Goal: Transaction & Acquisition: Purchase product/service

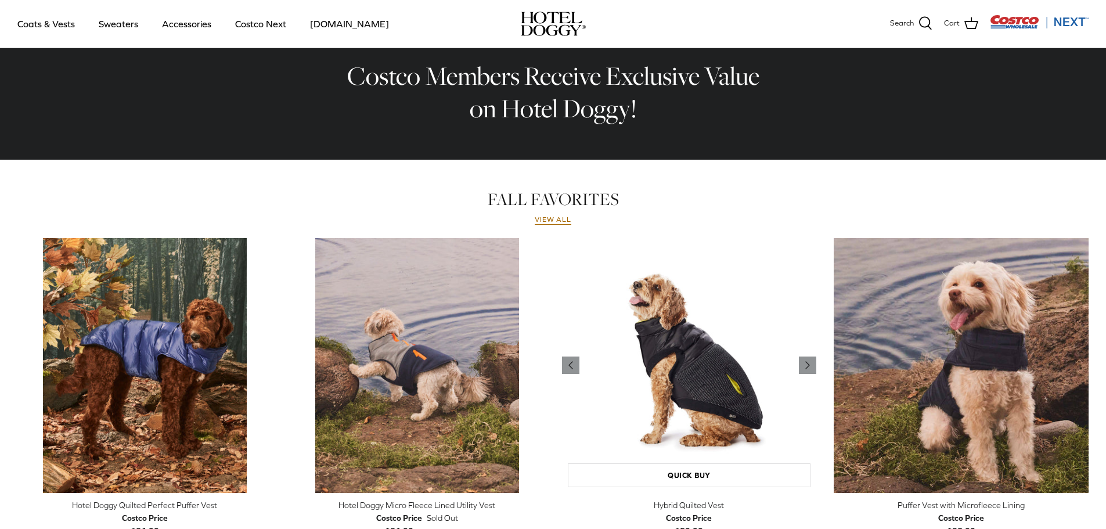
scroll to position [407, 0]
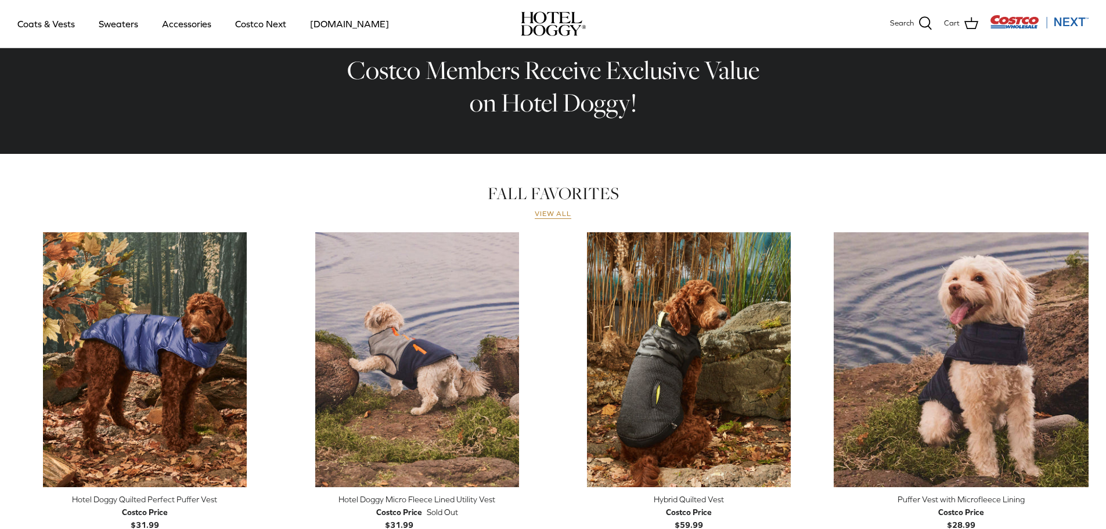
click at [565, 213] on link "View all" at bounding box center [553, 214] width 37 height 9
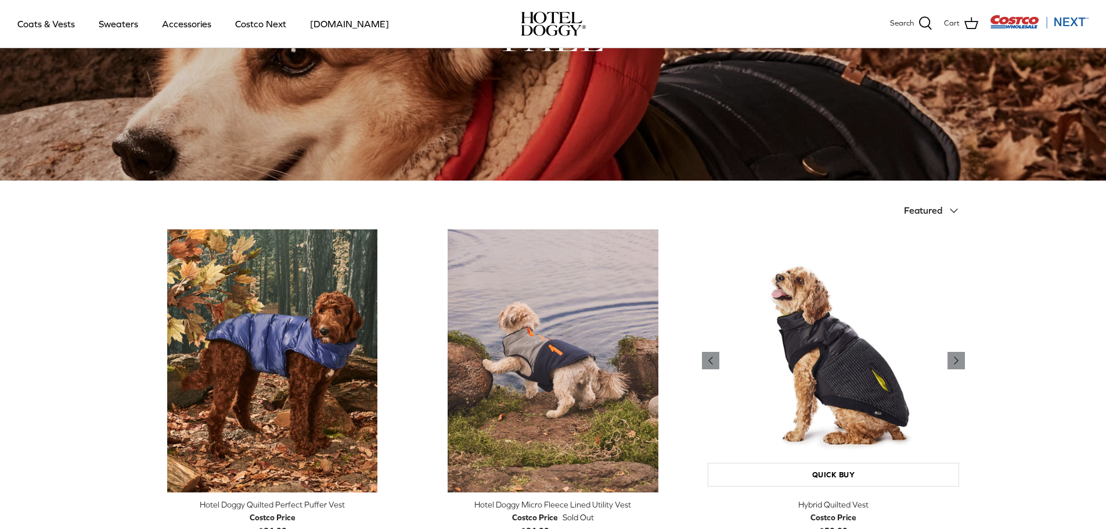
scroll to position [116, 0]
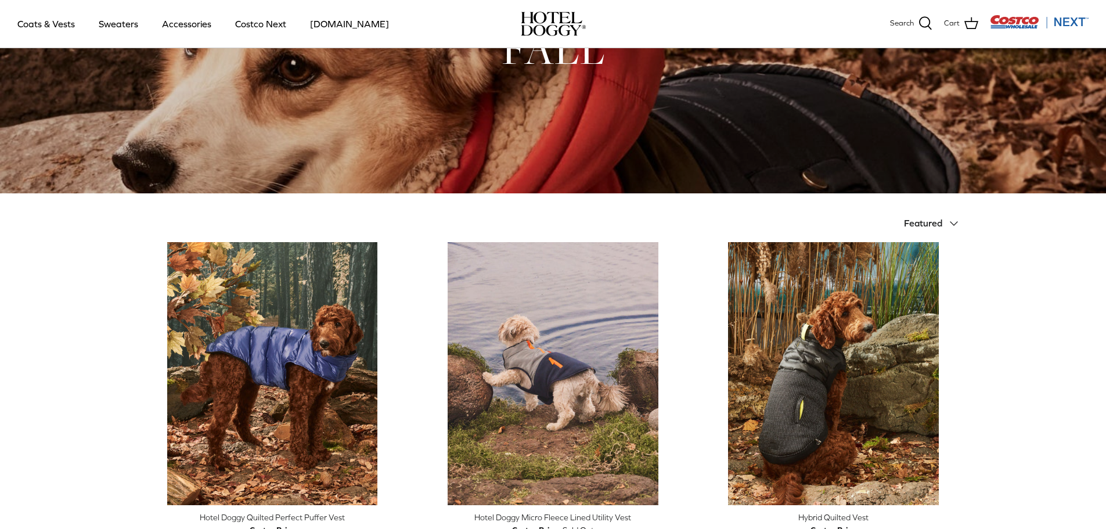
click at [926, 219] on span "Featured" at bounding box center [923, 223] width 38 height 10
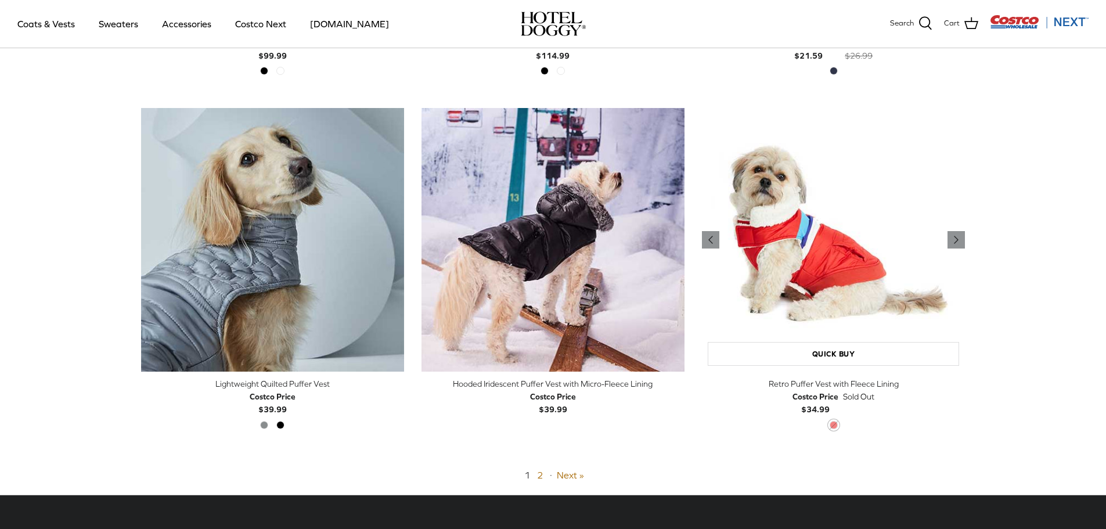
scroll to position [2730, 0]
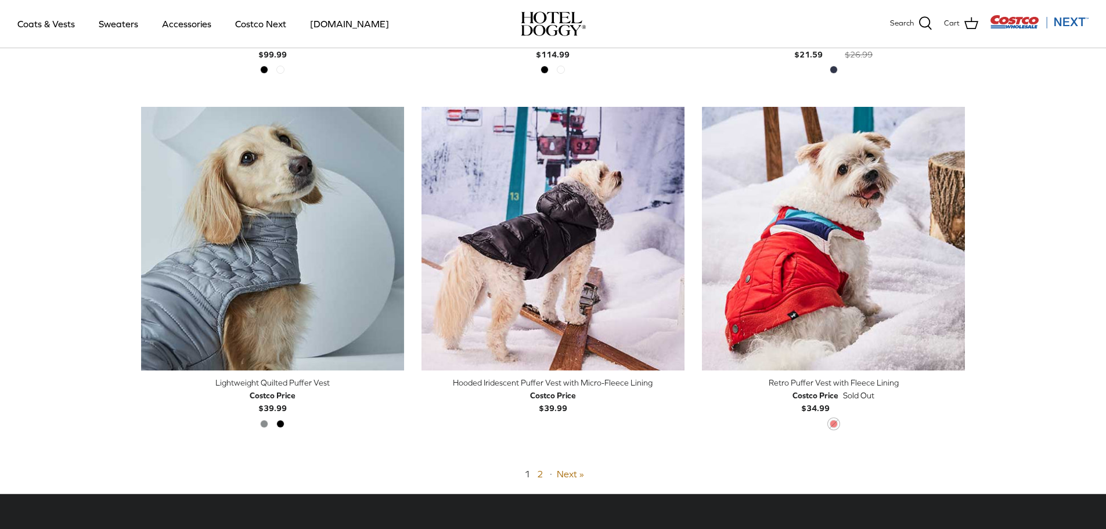
click at [544, 475] on span "2" at bounding box center [541, 474] width 8 height 10
click at [541, 475] on link "2" at bounding box center [540, 474] width 6 height 10
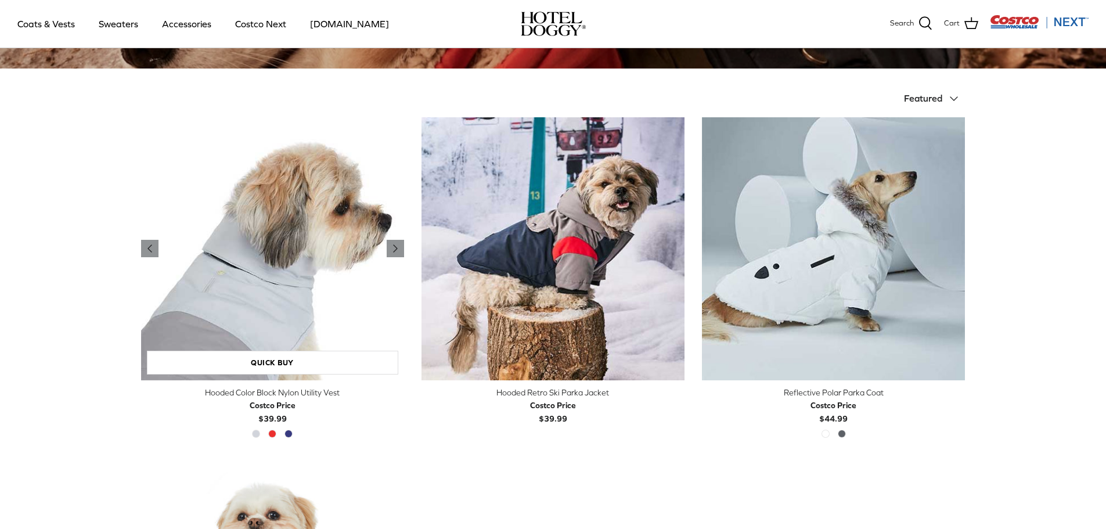
scroll to position [221, 0]
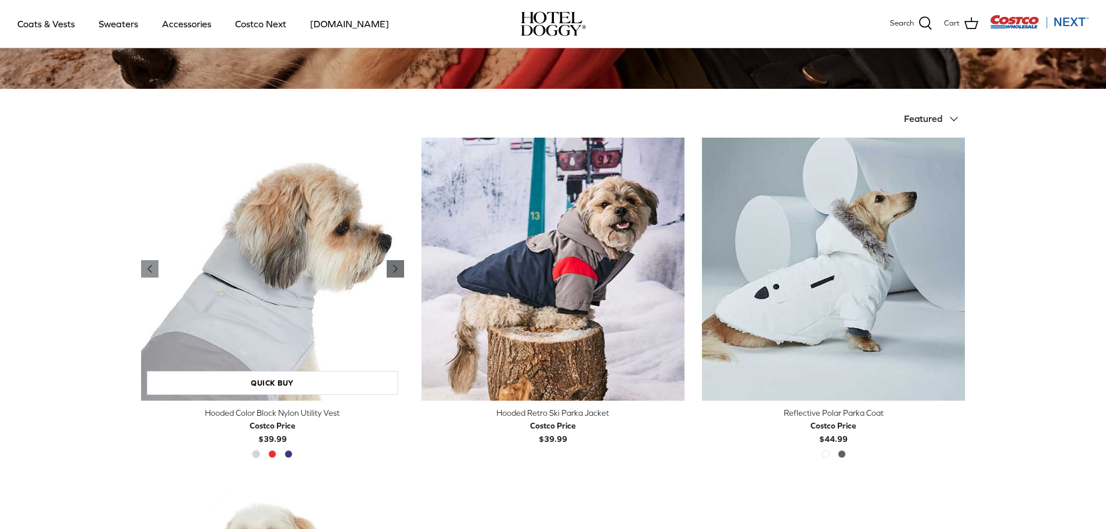
click at [401, 267] on icon "Right" at bounding box center [396, 269] width 14 height 14
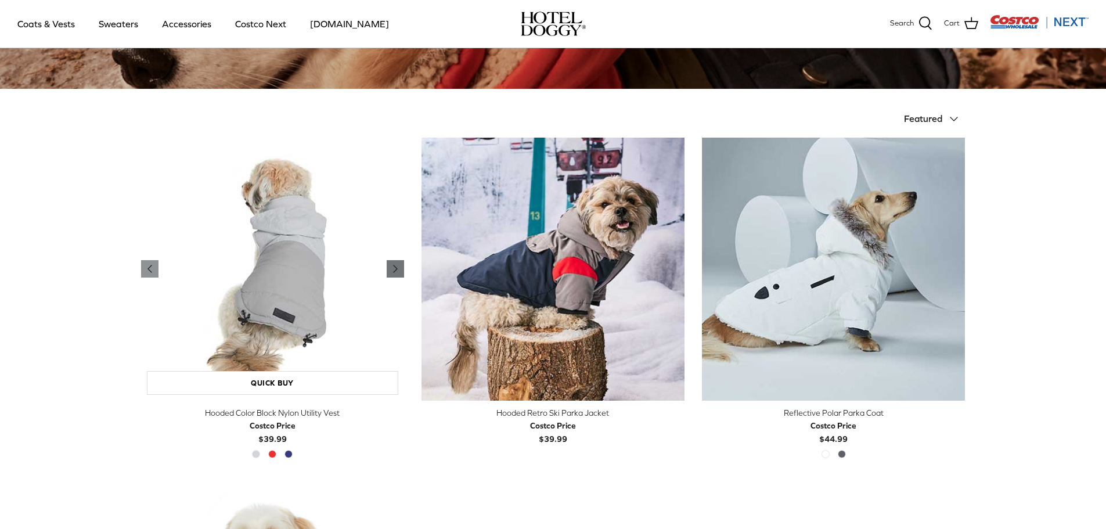
click at [401, 274] on icon "Right" at bounding box center [396, 269] width 14 height 14
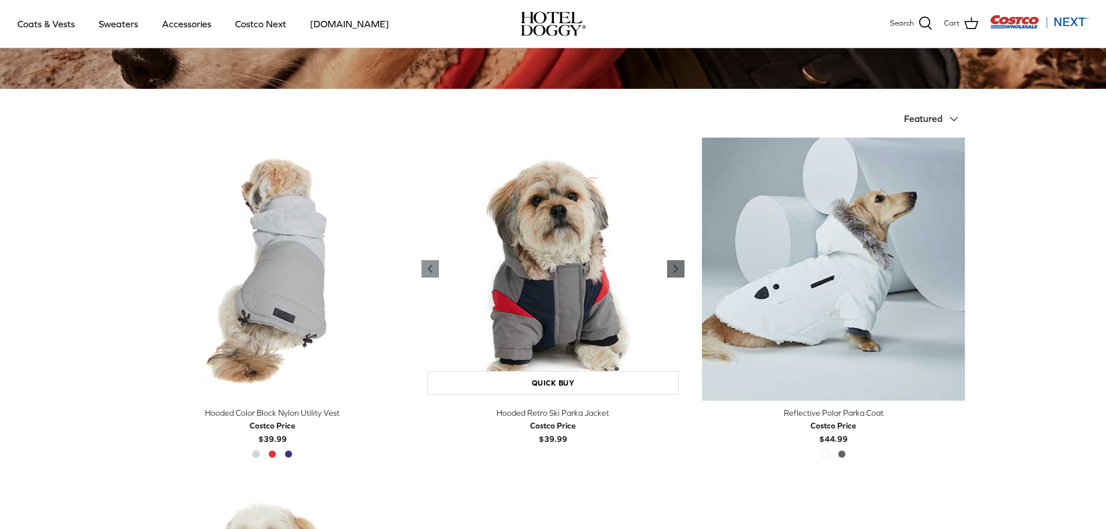
click at [681, 273] on icon "Right" at bounding box center [676, 269] width 14 height 14
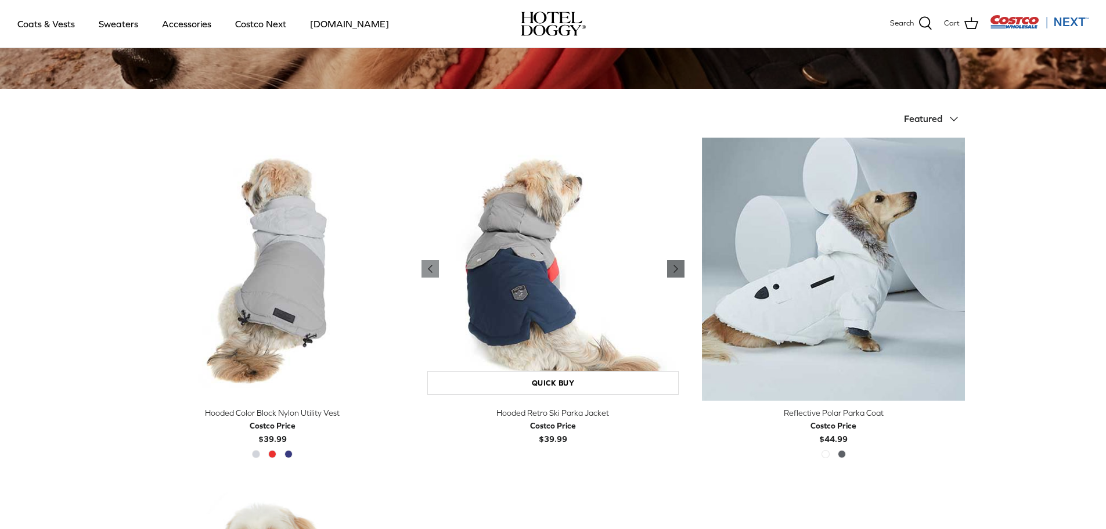
click at [681, 273] on icon "Right" at bounding box center [676, 269] width 14 height 14
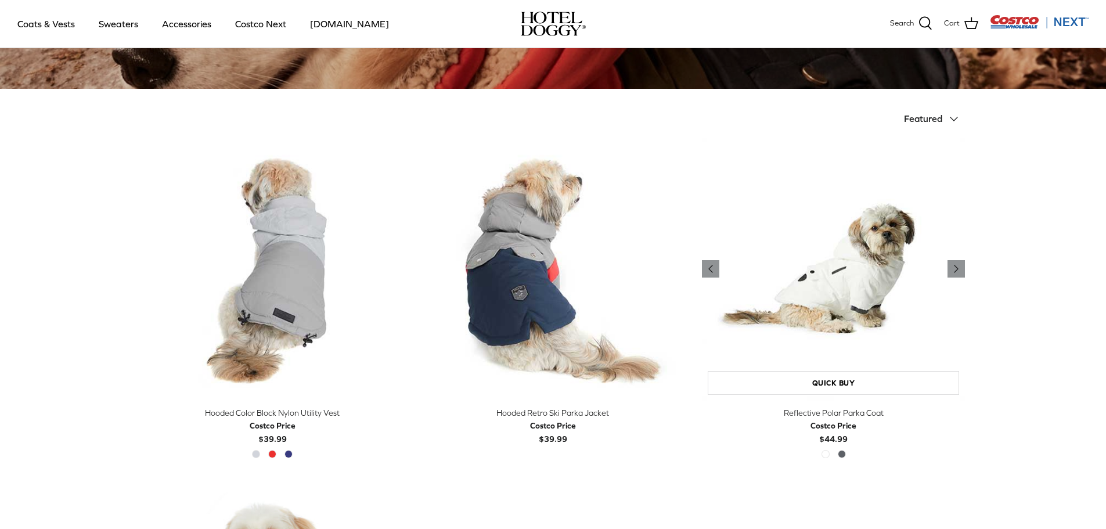
click at [961, 256] on img "Reflective Polar Parka Coat" at bounding box center [833, 269] width 263 height 263
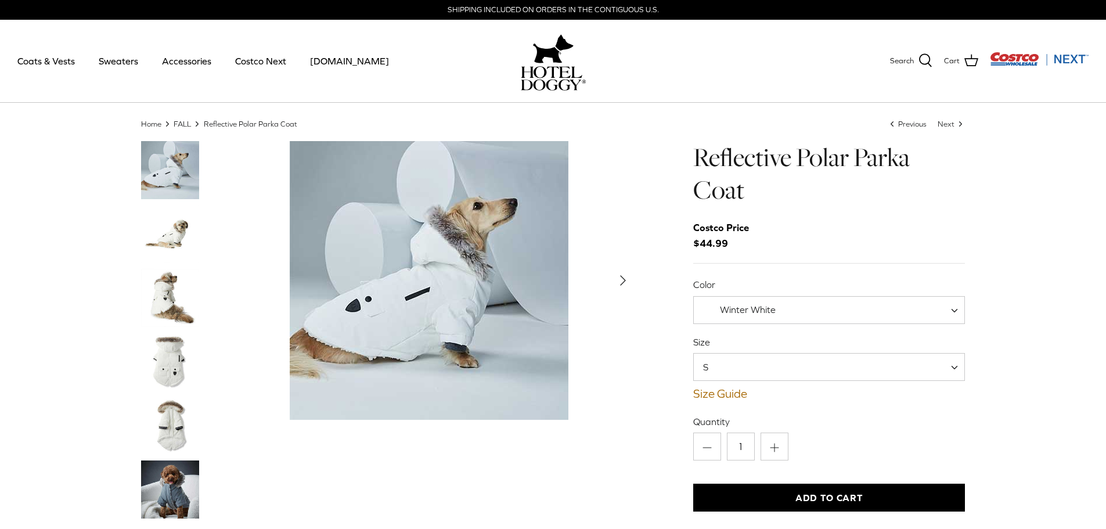
click at [804, 309] on span "Winter White" at bounding box center [830, 310] width 272 height 28
click at [796, 368] on span "S" at bounding box center [830, 367] width 272 height 28
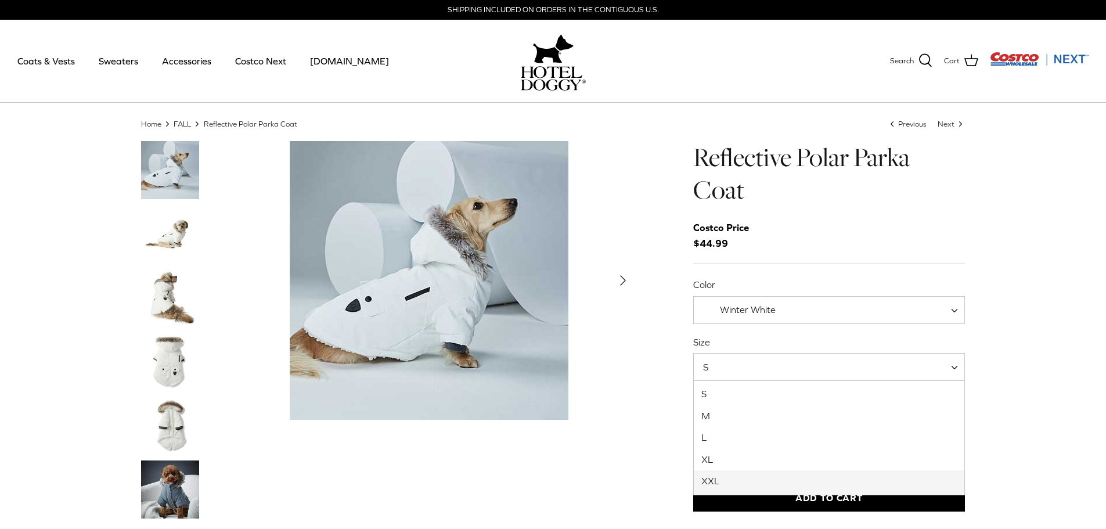
select select "XXL"
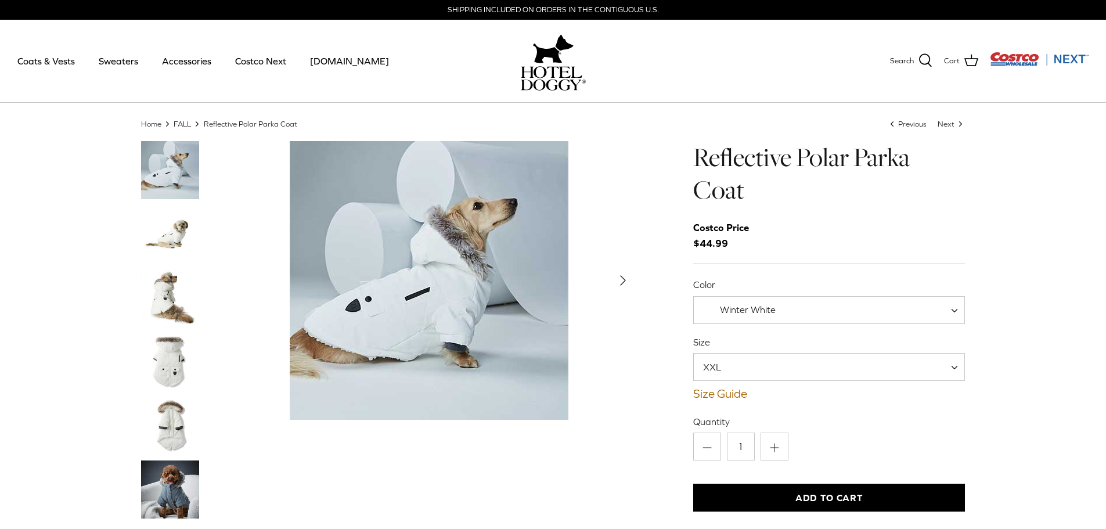
click at [721, 403] on div "Reflective Polar Parka Coat Costco Price $44.99 Color Winter White Polar Grey W…" at bounding box center [830, 478] width 272 height 675
click at [721, 397] on link "Size Guide" at bounding box center [830, 394] width 272 height 14
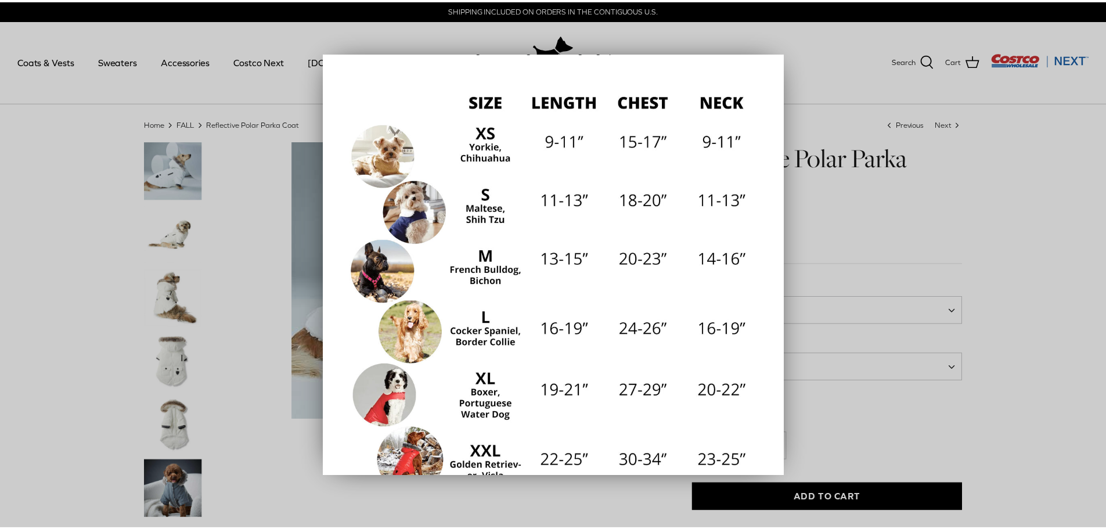
scroll to position [161, 0]
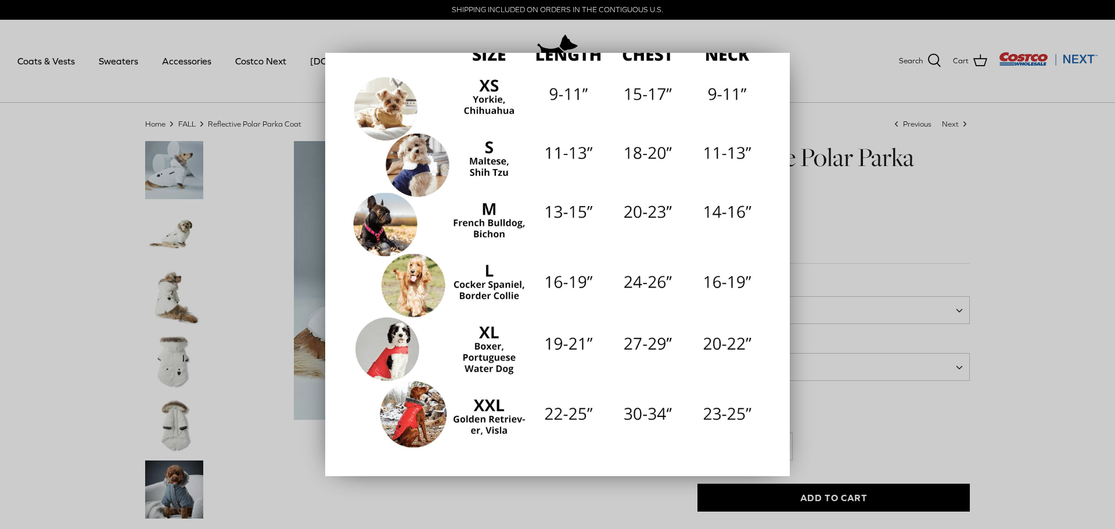
click at [999, 206] on div at bounding box center [557, 264] width 1115 height 529
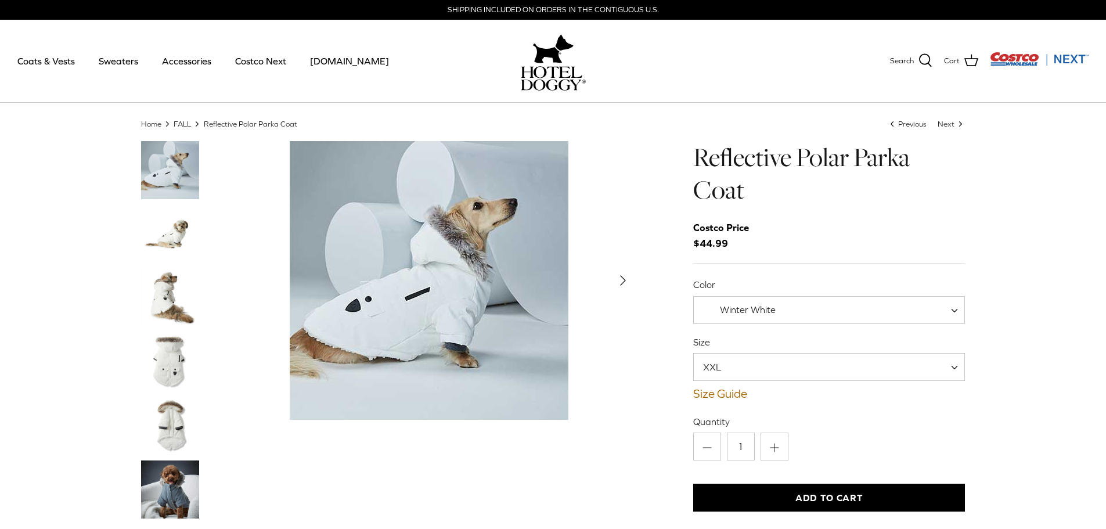
click at [614, 274] on icon "Right" at bounding box center [623, 280] width 19 height 19
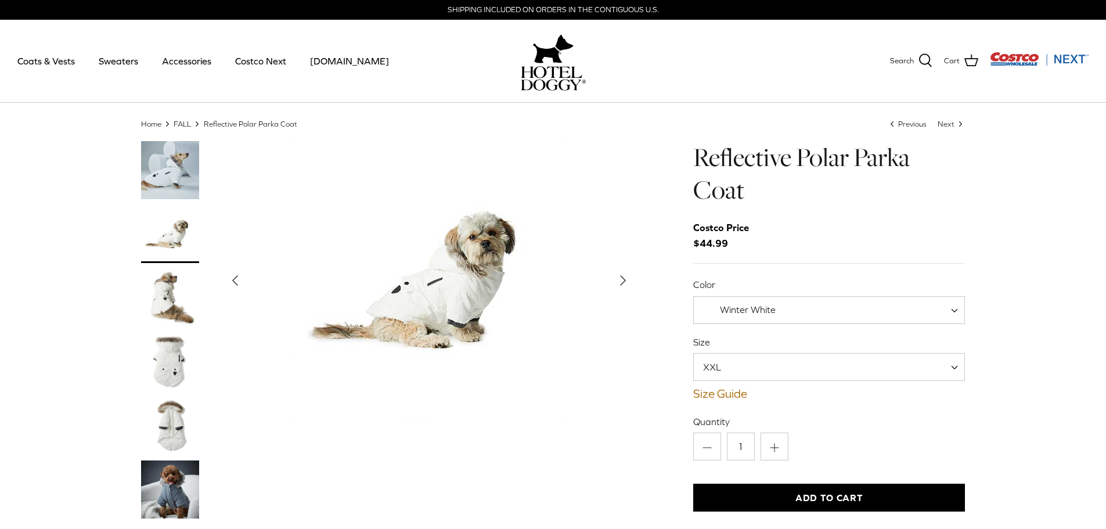
click at [614, 274] on icon "Right" at bounding box center [623, 280] width 19 height 19
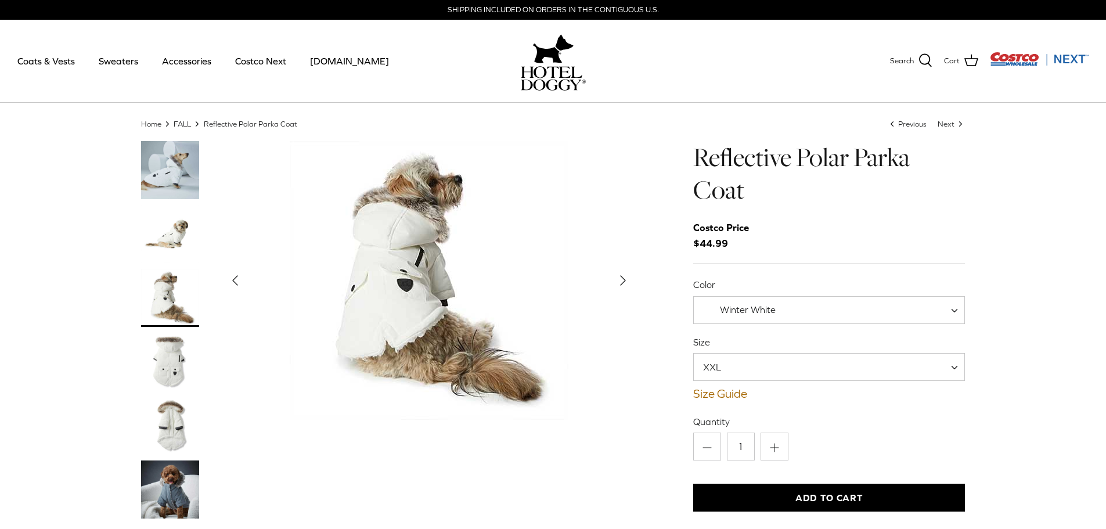
click at [614, 274] on icon "Right" at bounding box center [623, 280] width 19 height 19
